Goal: Navigation & Orientation: Find specific page/section

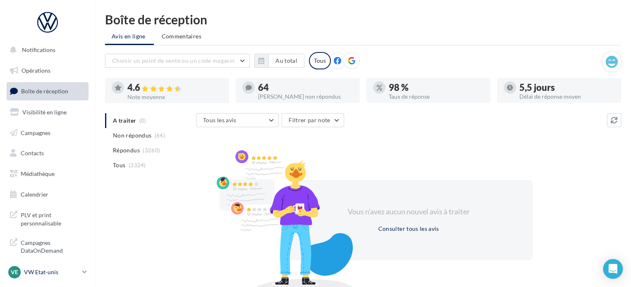
click at [64, 270] on p "VW Etat-unis" at bounding box center [51, 272] width 55 height 8
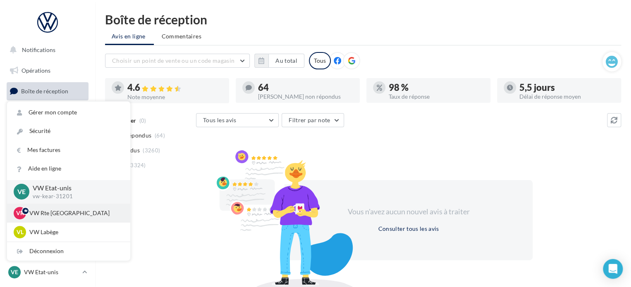
click at [73, 216] on p "VW Rte Espagne" at bounding box center [74, 213] width 91 height 8
